Goal: Task Accomplishment & Management: Manage account settings

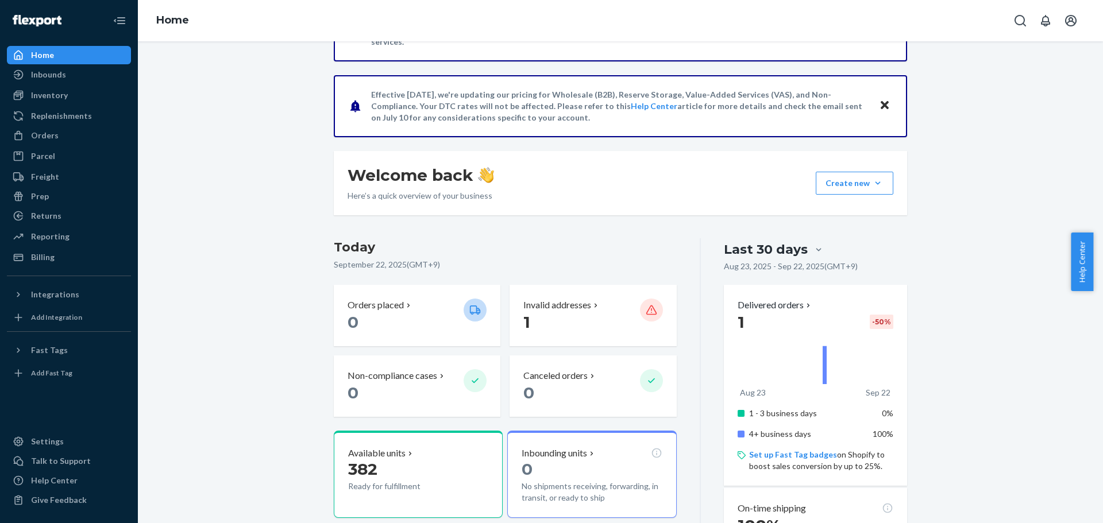
scroll to position [172, 0]
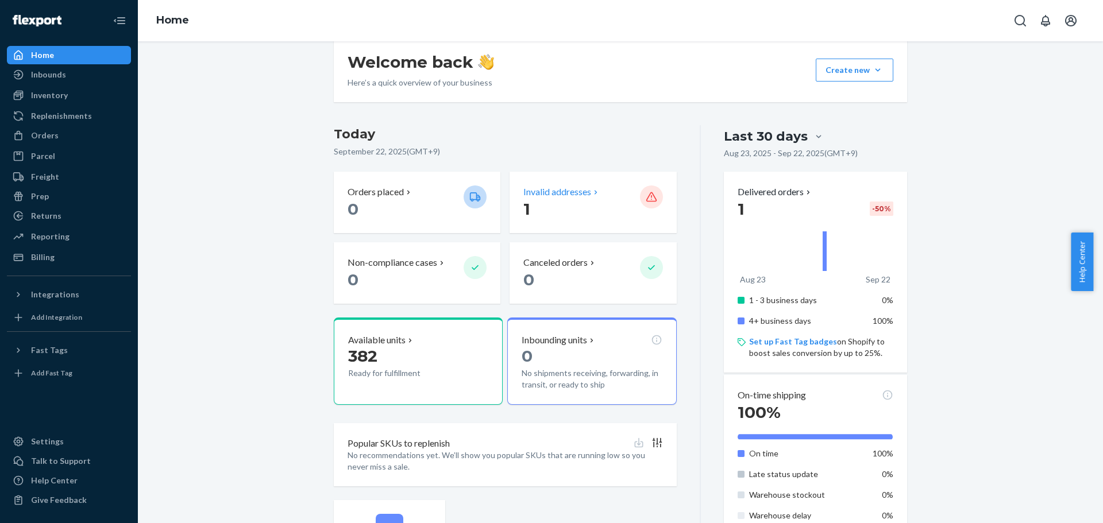
click at [564, 196] on p "Invalid addresses" at bounding box center [557, 192] width 68 height 13
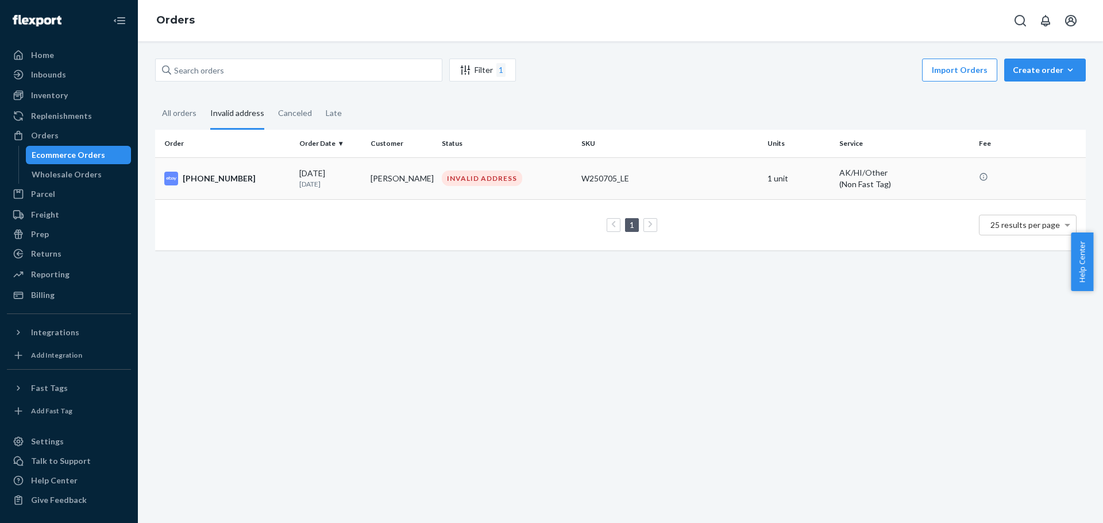
click at [456, 176] on div "INVALID ADDRESS" at bounding box center [482, 179] width 80 height 16
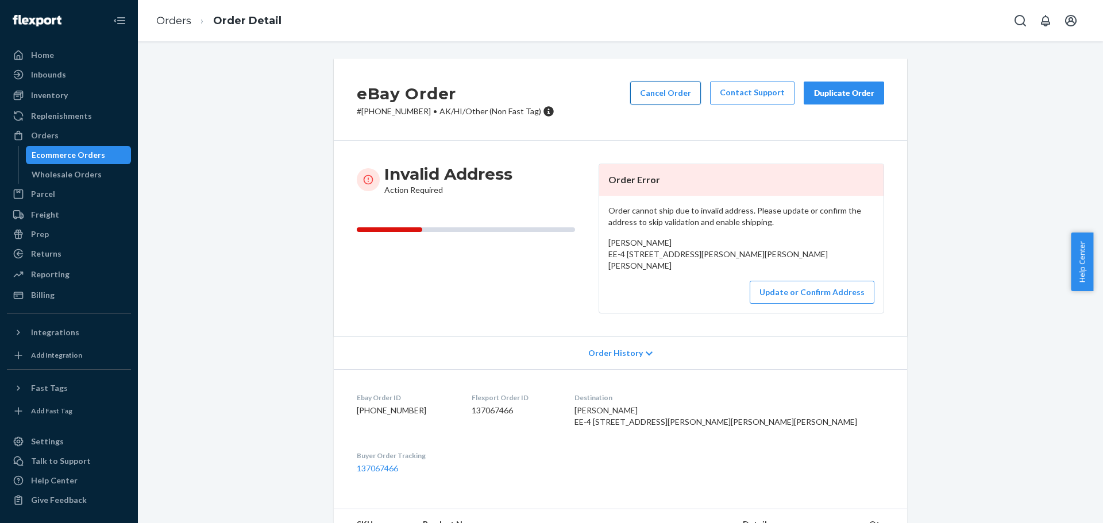
click at [673, 93] on button "Cancel Order" at bounding box center [665, 93] width 71 height 23
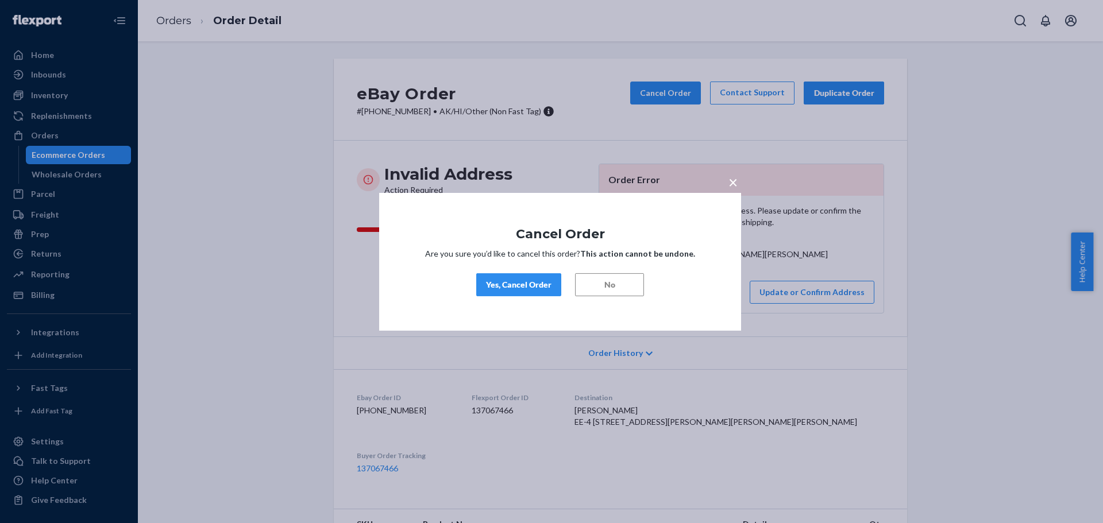
click at [518, 286] on div "Yes, Cancel Order" at bounding box center [518, 284] width 65 height 11
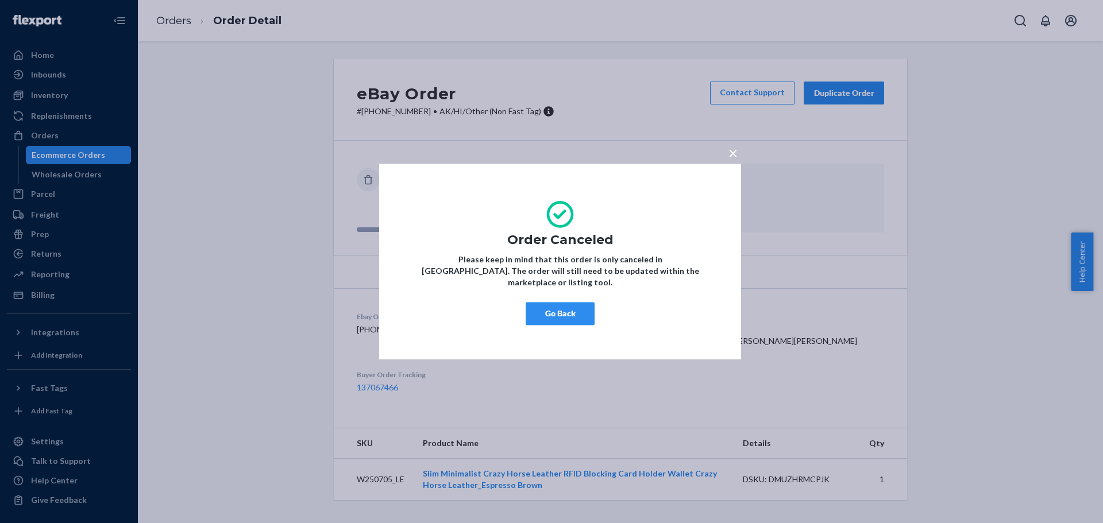
click at [535, 309] on button "Go Back" at bounding box center [560, 313] width 69 height 23
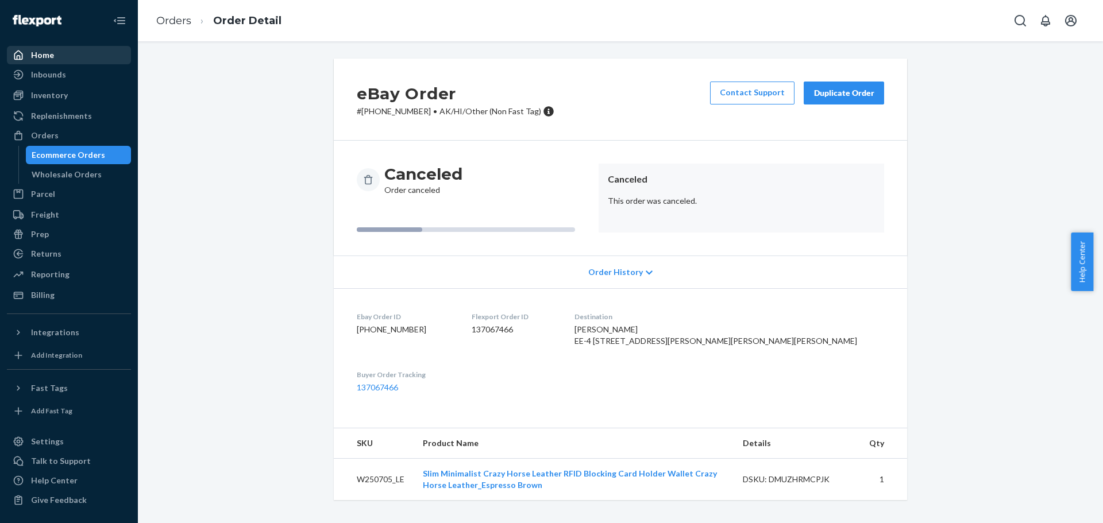
click at [36, 63] on link "Home" at bounding box center [69, 55] width 124 height 18
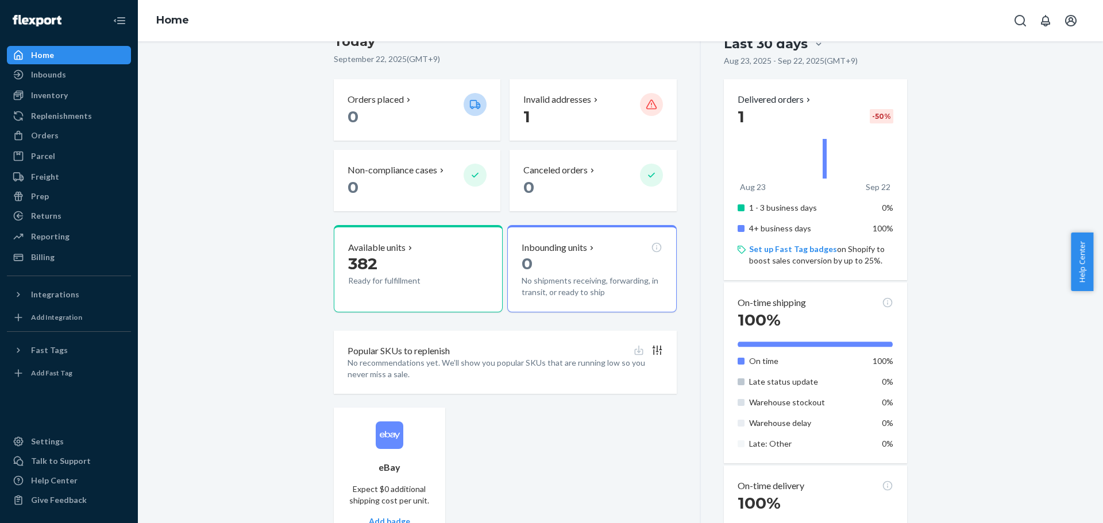
scroll to position [161, 0]
